Goal: Information Seeking & Learning: Learn about a topic

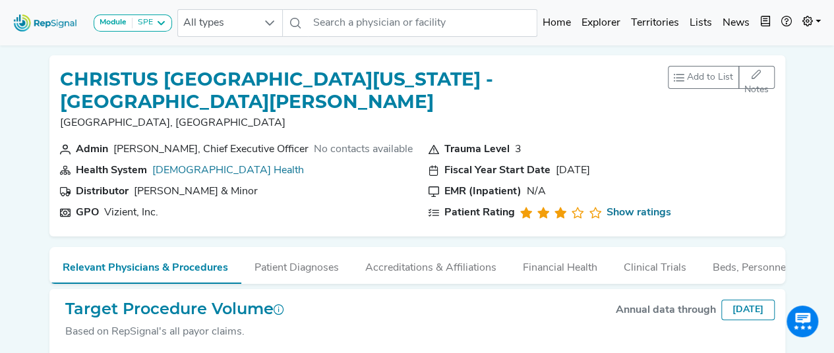
click at [55, 21] on img at bounding box center [45, 23] width 75 height 28
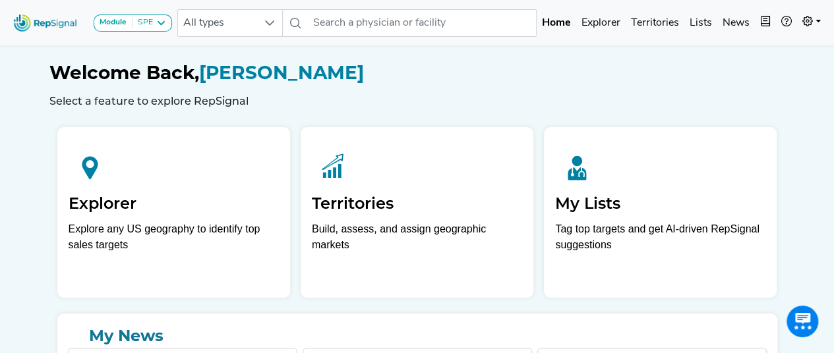
click at [47, 20] on img at bounding box center [45, 23] width 75 height 28
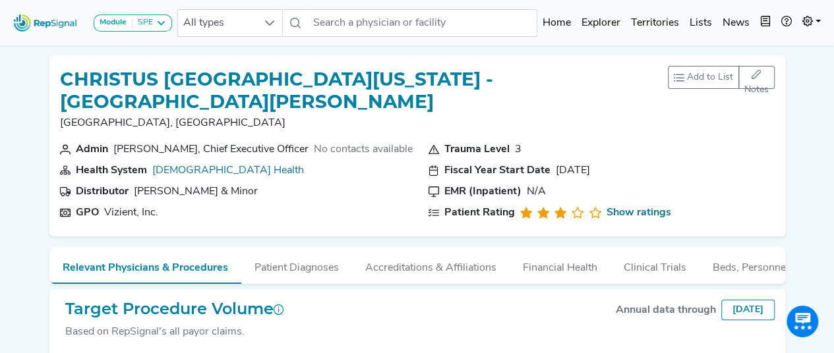
click at [53, 23] on img at bounding box center [45, 23] width 75 height 28
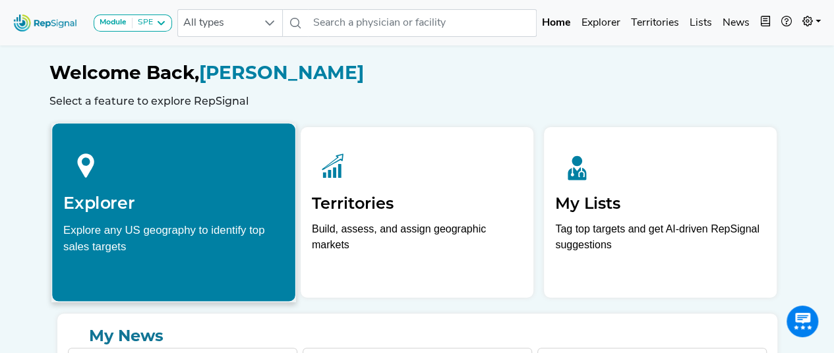
click at [198, 239] on div "Explore any US geography to identify top sales targets" at bounding box center [173, 238] width 221 height 33
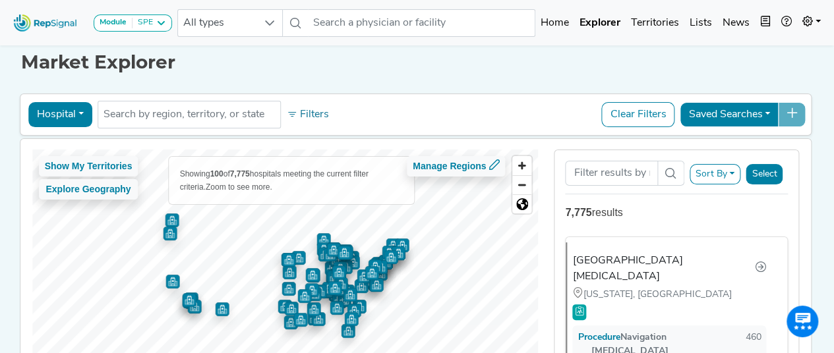
scroll to position [11, 0]
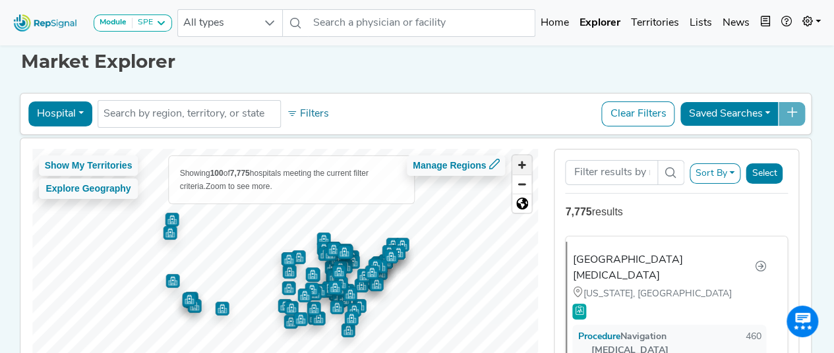
click at [520, 164] on span "Zoom in" at bounding box center [521, 165] width 19 height 19
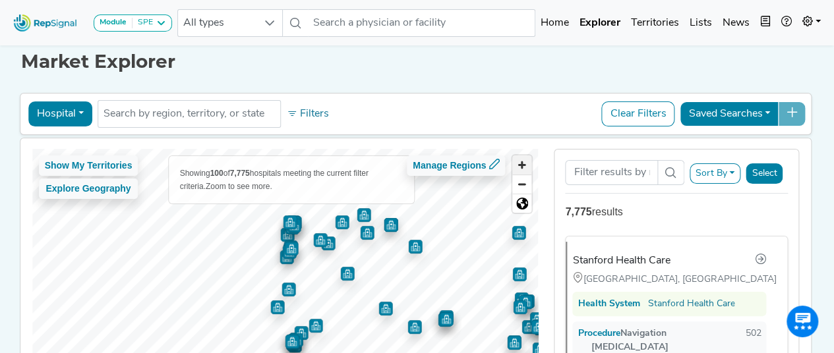
click at [525, 160] on span "Zoom in" at bounding box center [521, 165] width 19 height 19
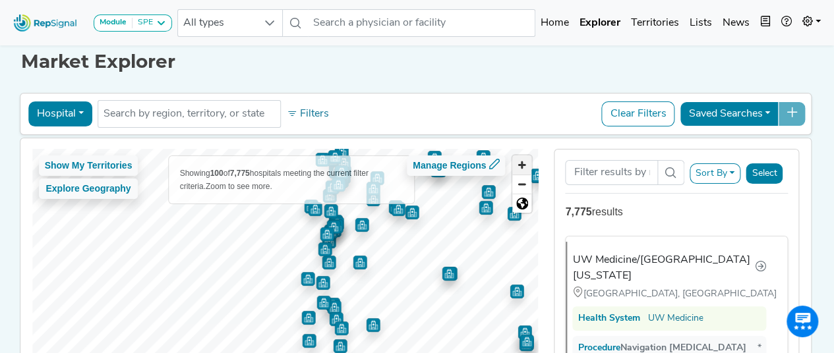
click at [522, 156] on span "Zoom in" at bounding box center [521, 165] width 19 height 19
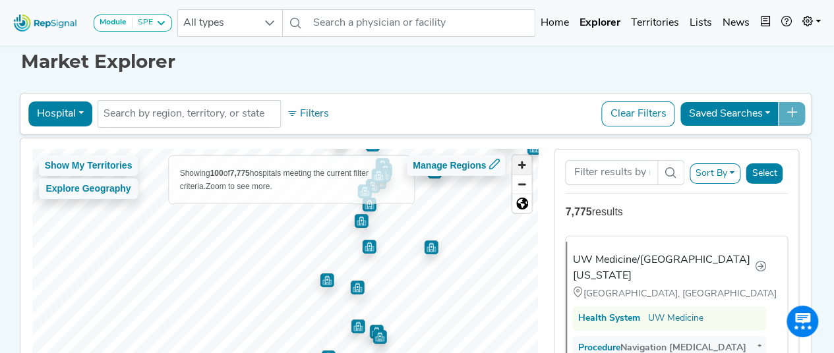
click at [522, 156] on span "Zoom in" at bounding box center [521, 165] width 19 height 19
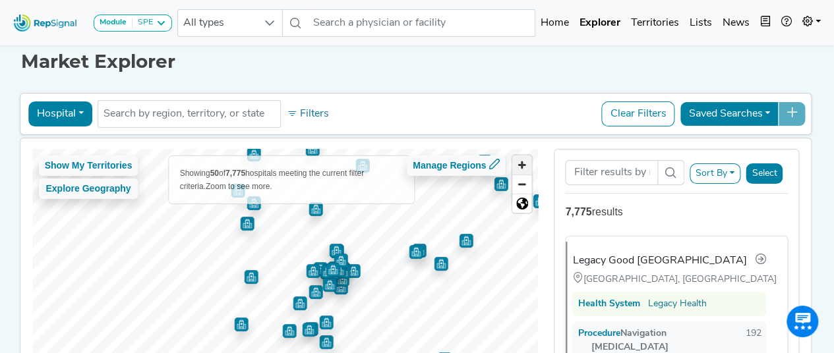
click at [529, 162] on span "Zoom in" at bounding box center [521, 165] width 19 height 19
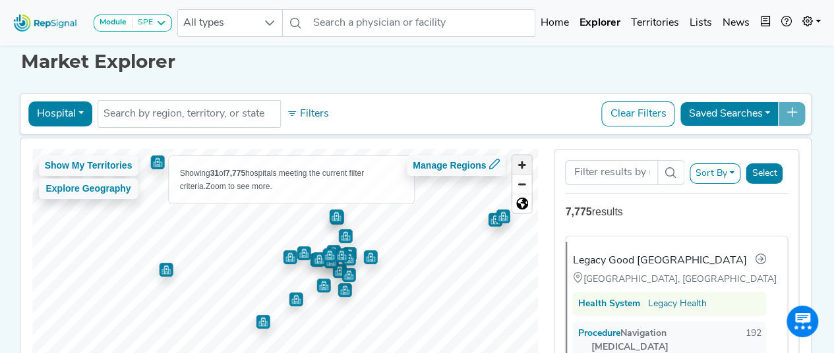
click at [527, 164] on span "Zoom in" at bounding box center [521, 165] width 19 height 19
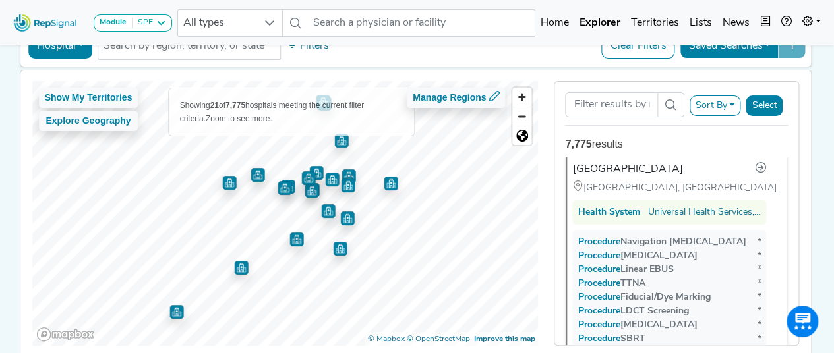
scroll to position [80, 0]
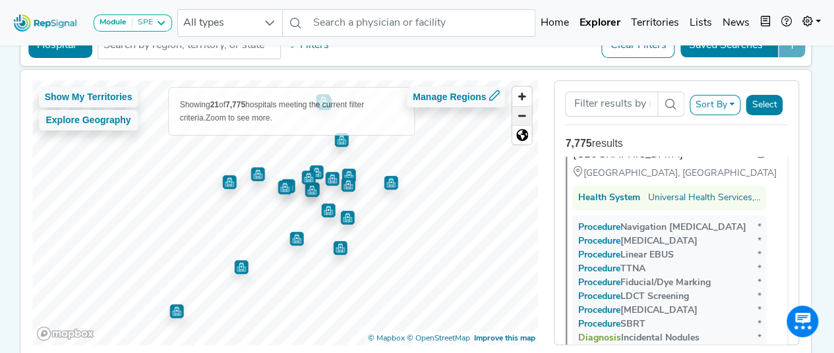
click at [523, 115] on span "Zoom out" at bounding box center [521, 116] width 19 height 18
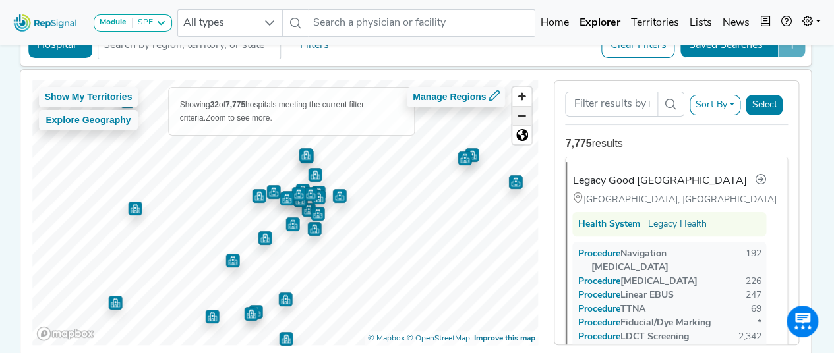
scroll to position [0, 0]
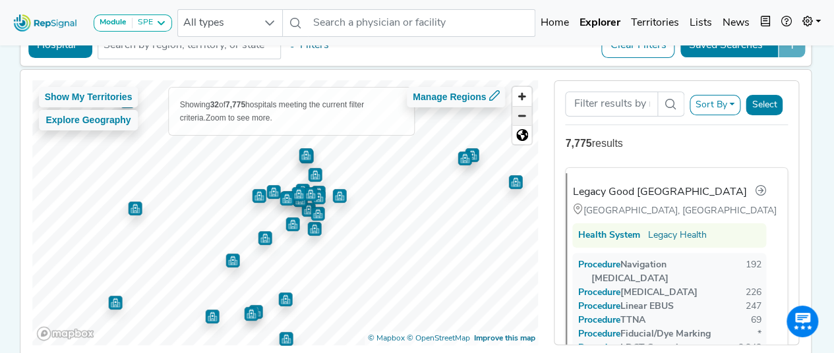
click at [523, 115] on span "Zoom out" at bounding box center [521, 116] width 19 height 18
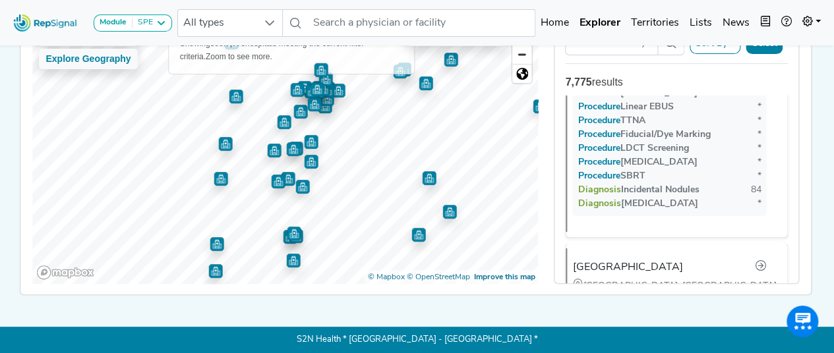
scroll to position [10572, 0]
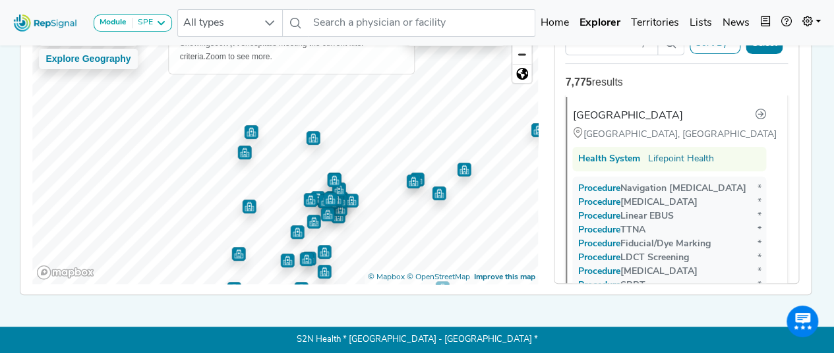
click at [393, 273] on div "Show My Territories Explore Geography Showing 50 of 7,775 hospitals meeting the…" at bounding box center [285, 151] width 506 height 265
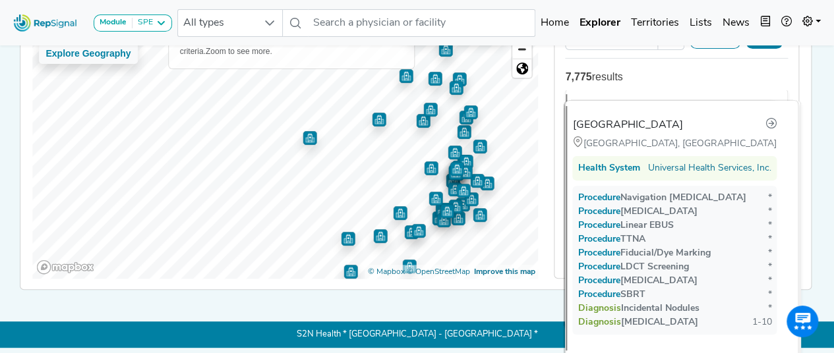
scroll to position [0, 0]
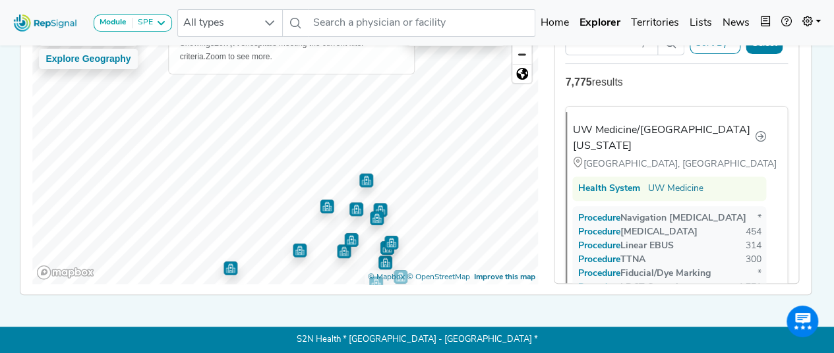
click at [227, 288] on div "Show My Territories Explore Geography Showing 52 of 7,775 hospitals meeting the…" at bounding box center [416, 152] width 804 height 286
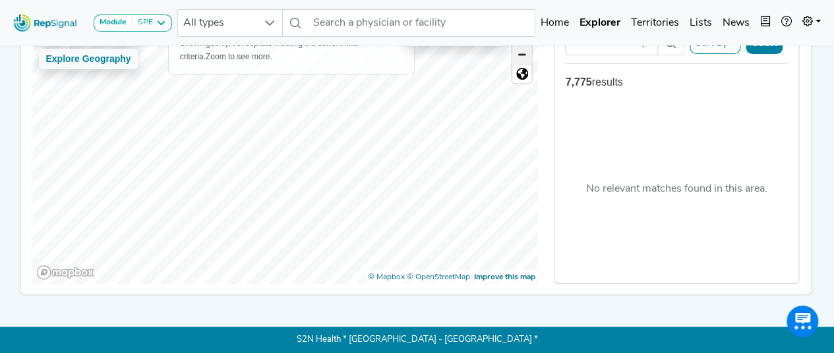
click at [526, 51] on span "Zoom out" at bounding box center [521, 54] width 19 height 18
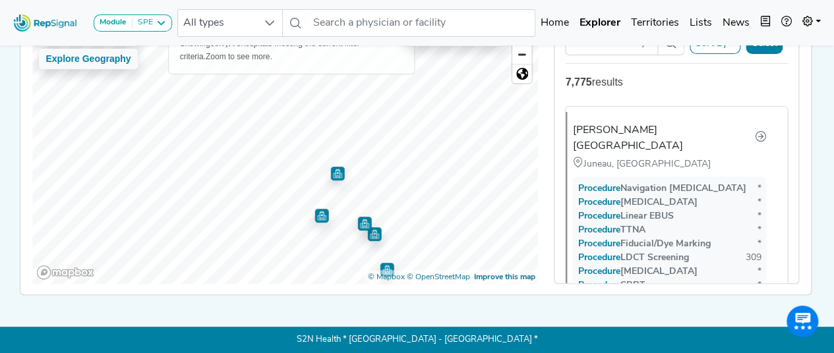
click at [384, 308] on div "Module SPE [MEDICAL_DATA] Disposable Bronchoscope SBRT SPE TTNA [MEDICAL_DATA] …" at bounding box center [417, 106] width 834 height 494
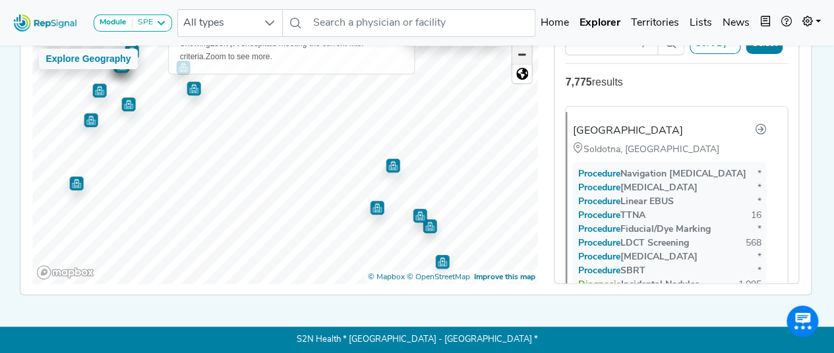
click at [523, 52] on span "Zoom out" at bounding box center [521, 54] width 19 height 18
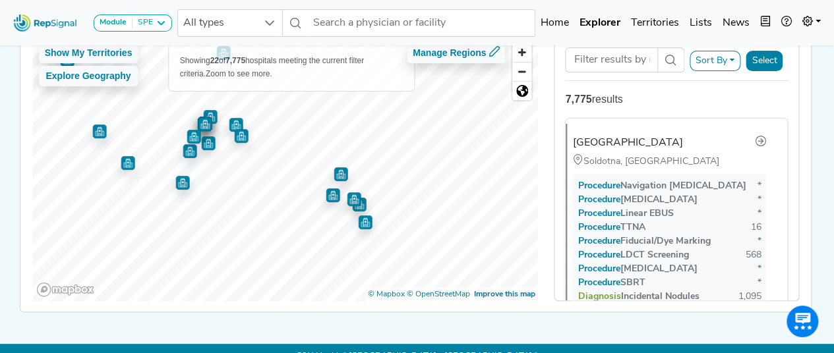
scroll to position [3, 0]
click at [349, 198] on img "Map marker" at bounding box center [354, 200] width 14 height 14
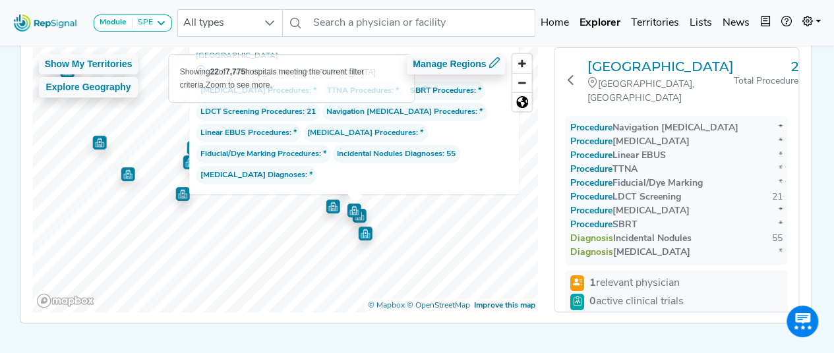
scroll to position [95, 0]
